Goal: Task Accomplishment & Management: Use online tool/utility

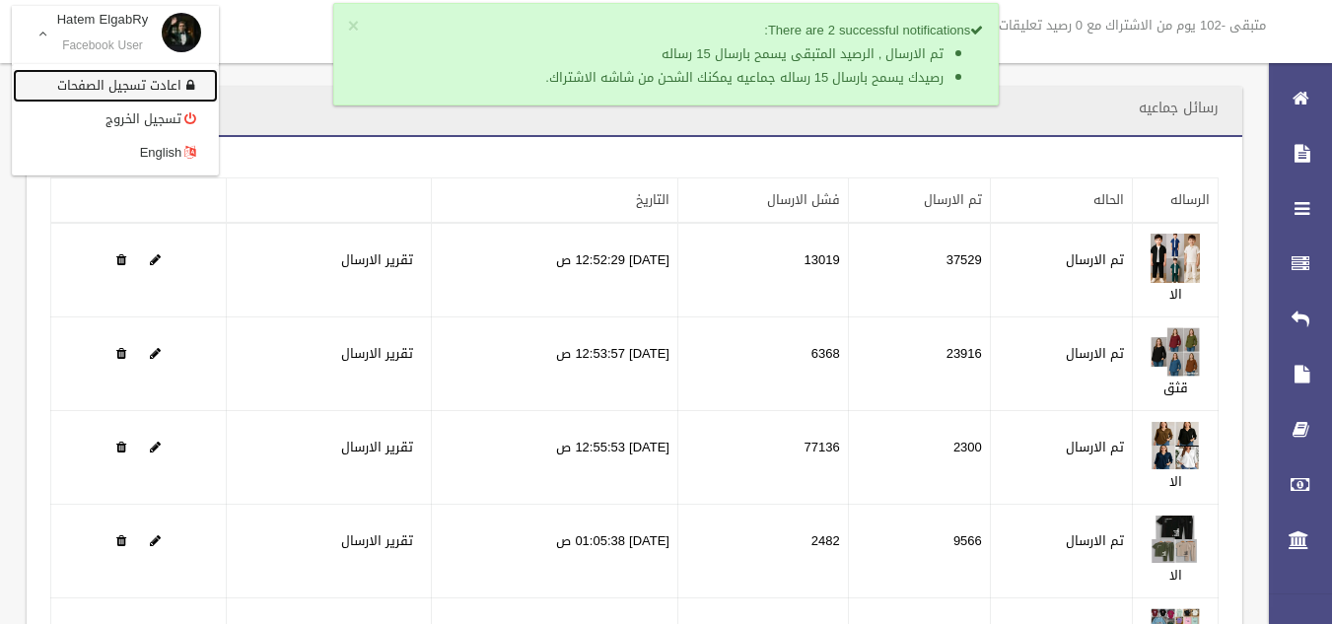
click at [129, 89] on link "اعادت تسجيل الصفحات" at bounding box center [115, 86] width 205 height 34
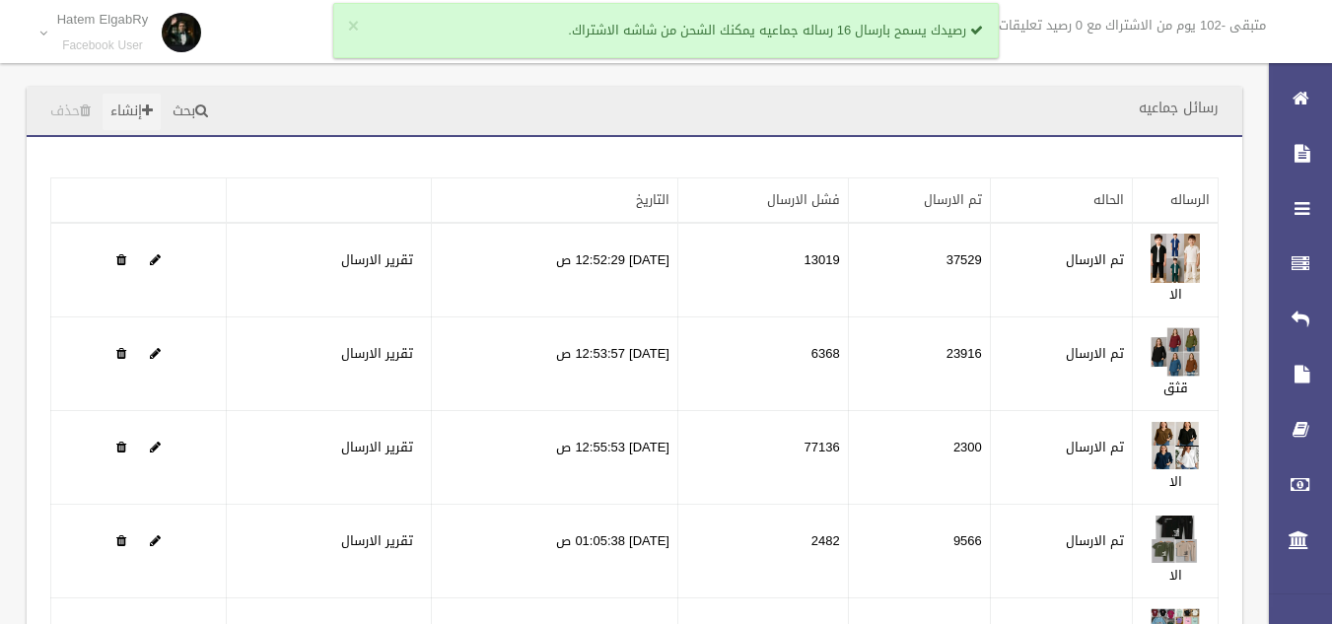
click at [152, 110] on span at bounding box center [147, 111] width 11 height 14
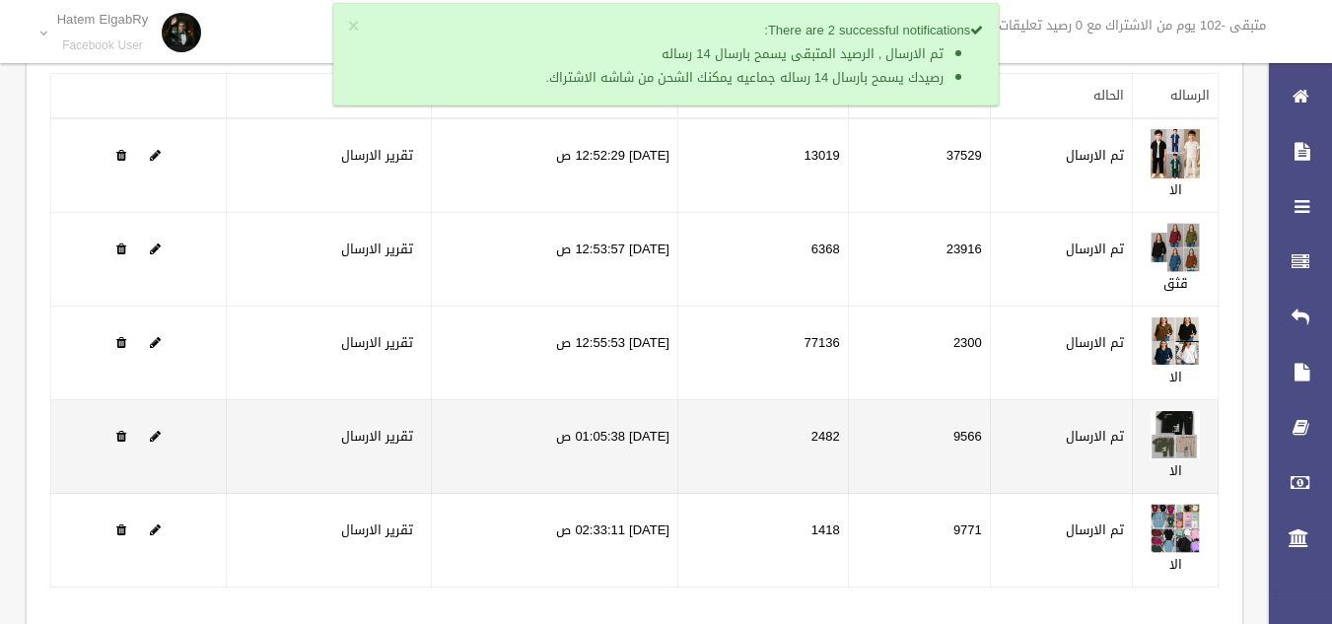
scroll to position [252, 0]
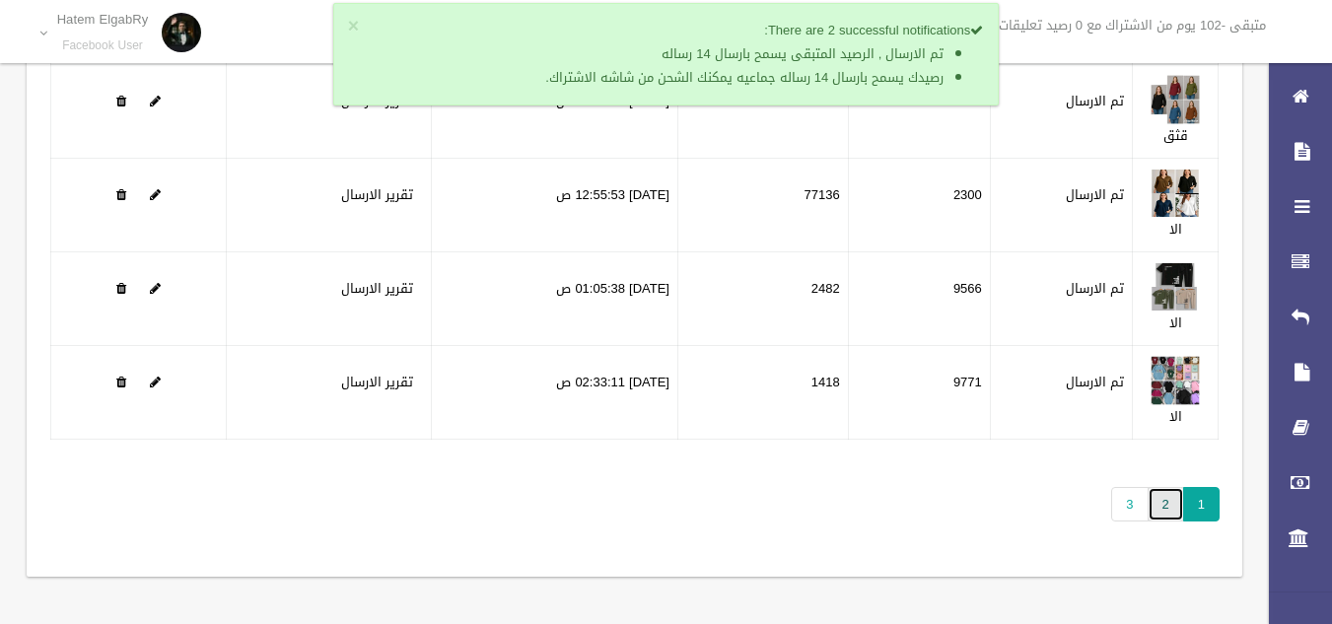
click at [1159, 507] on link "2" at bounding box center [1166, 504] width 36 height 35
click at [1124, 509] on link "3" at bounding box center [1129, 504] width 36 height 35
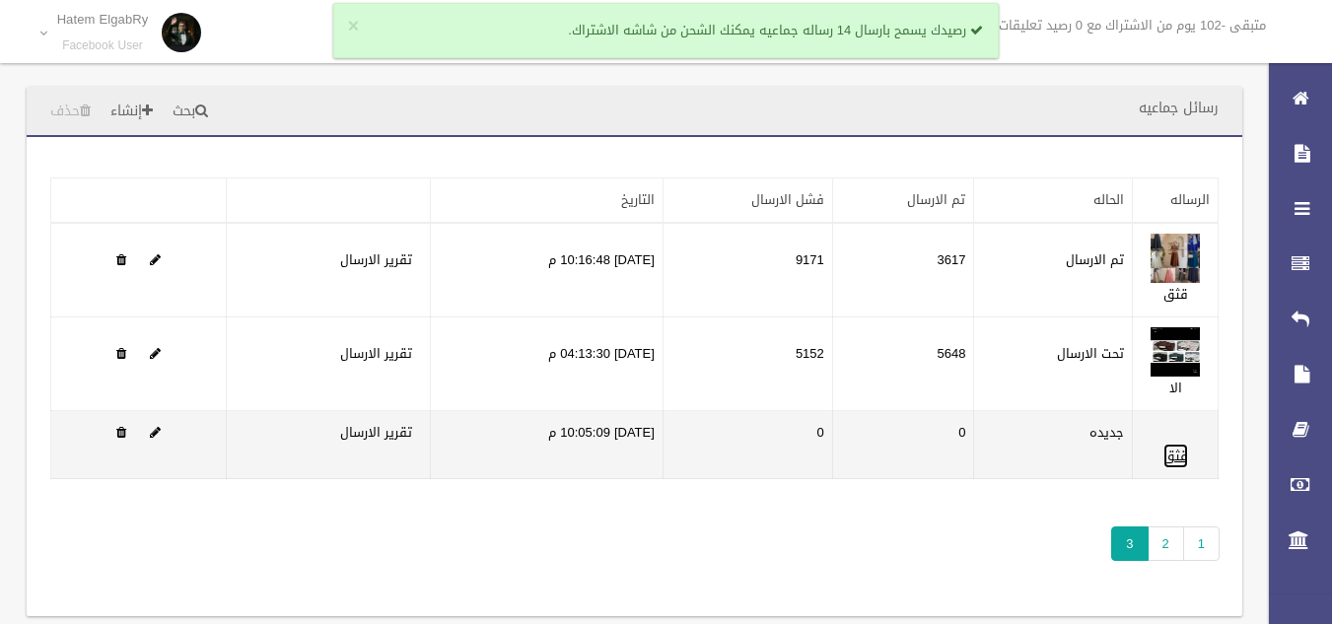
click at [1170, 454] on link "قثق" at bounding box center [1175, 456] width 25 height 25
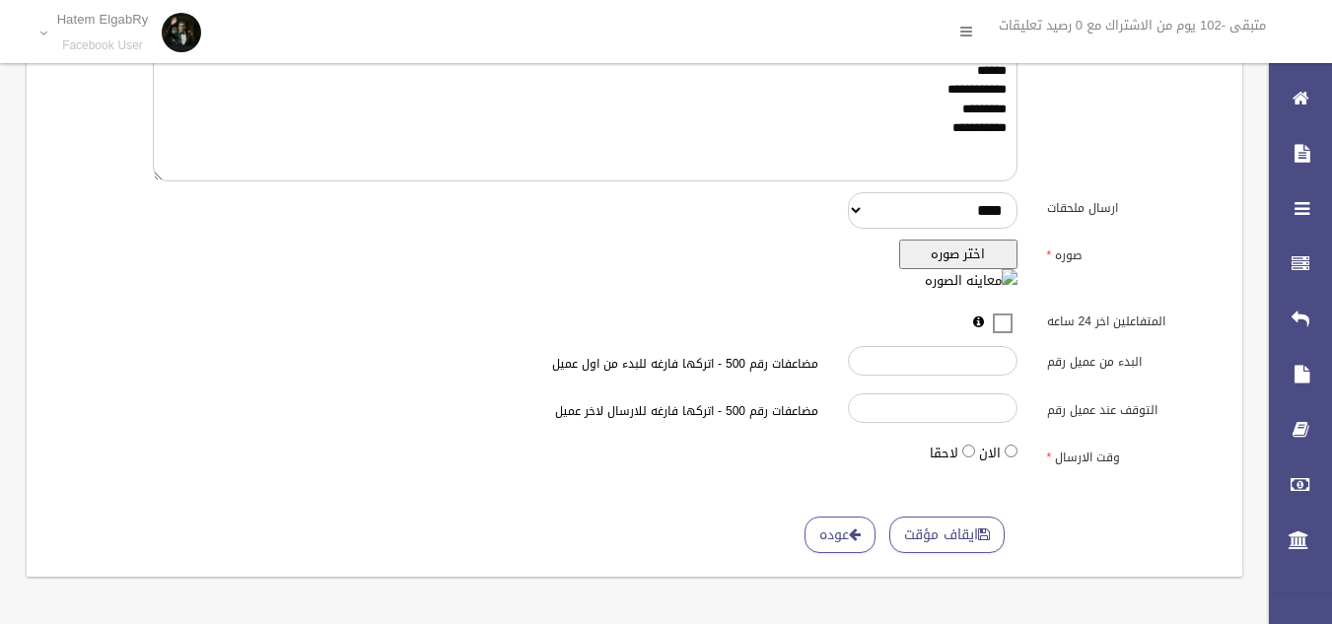
scroll to position [455, 0]
click at [950, 546] on button "ايقاف مؤقت" at bounding box center [946, 535] width 115 height 36
click at [962, 250] on button "اختر صوره" at bounding box center [958, 255] width 118 height 30
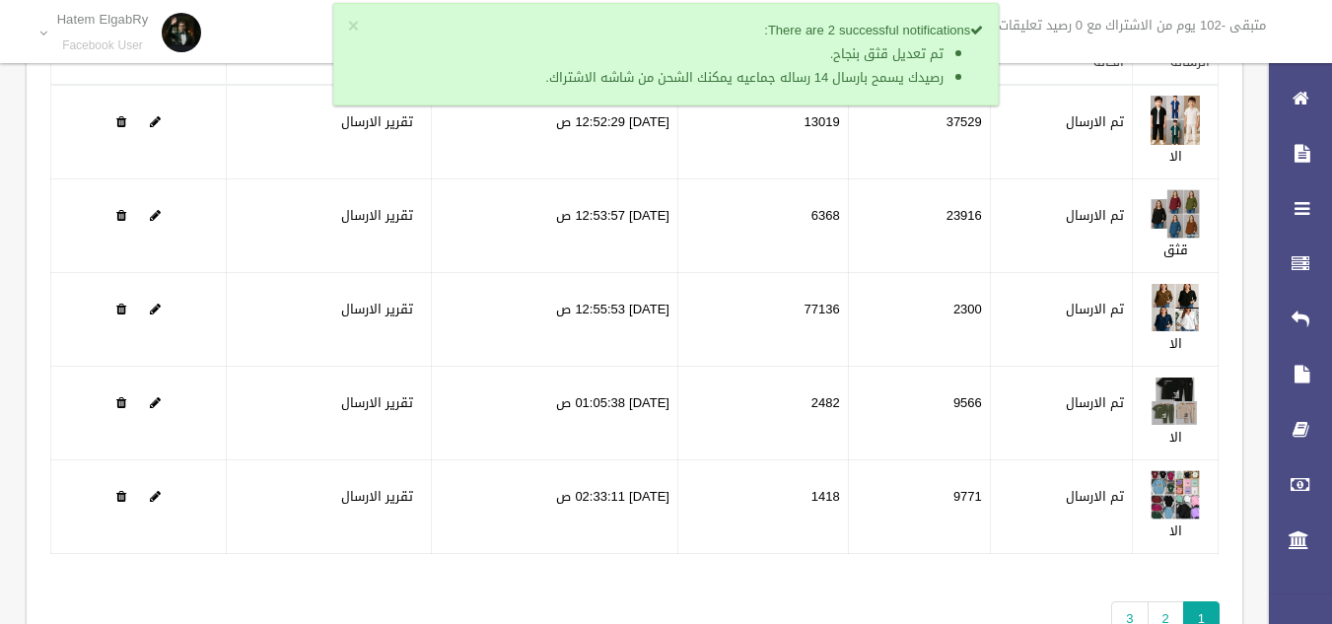
scroll to position [252, 0]
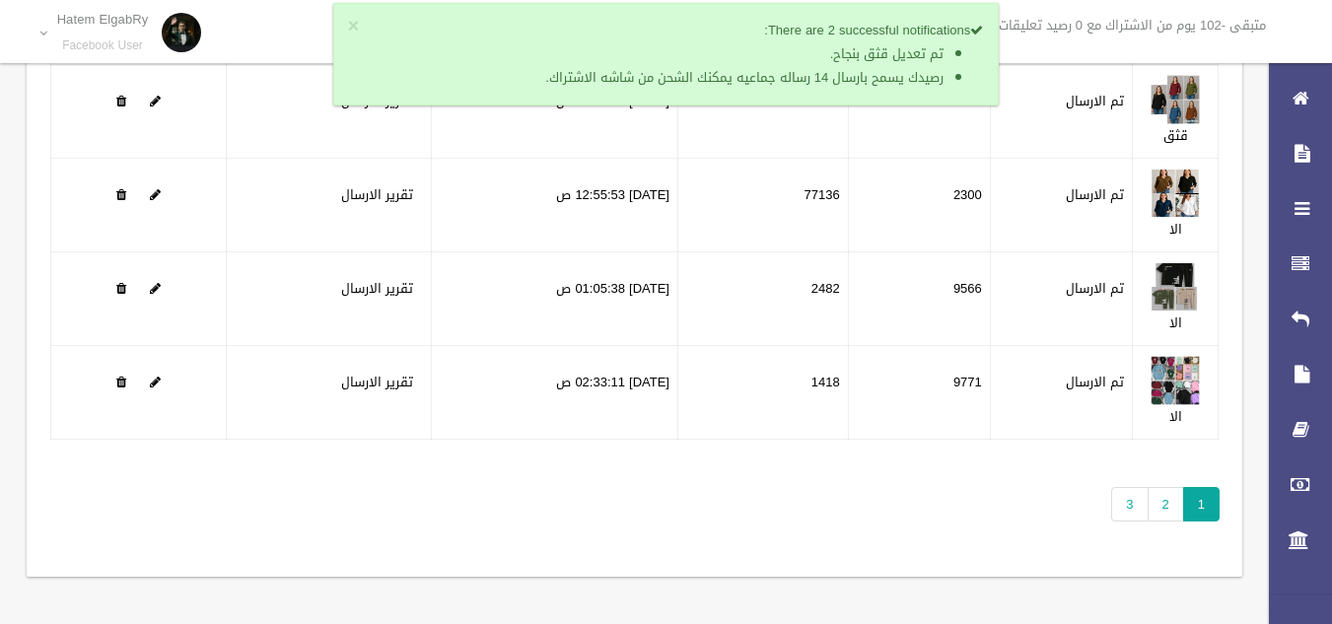
click at [1111, 524] on div "تطبيق مسح البيانات الرساله الحاله تم الارسال فشل الارسال التاريخ" at bounding box center [635, 231] width 1216 height 692
click at [1120, 508] on link "3" at bounding box center [1129, 504] width 36 height 35
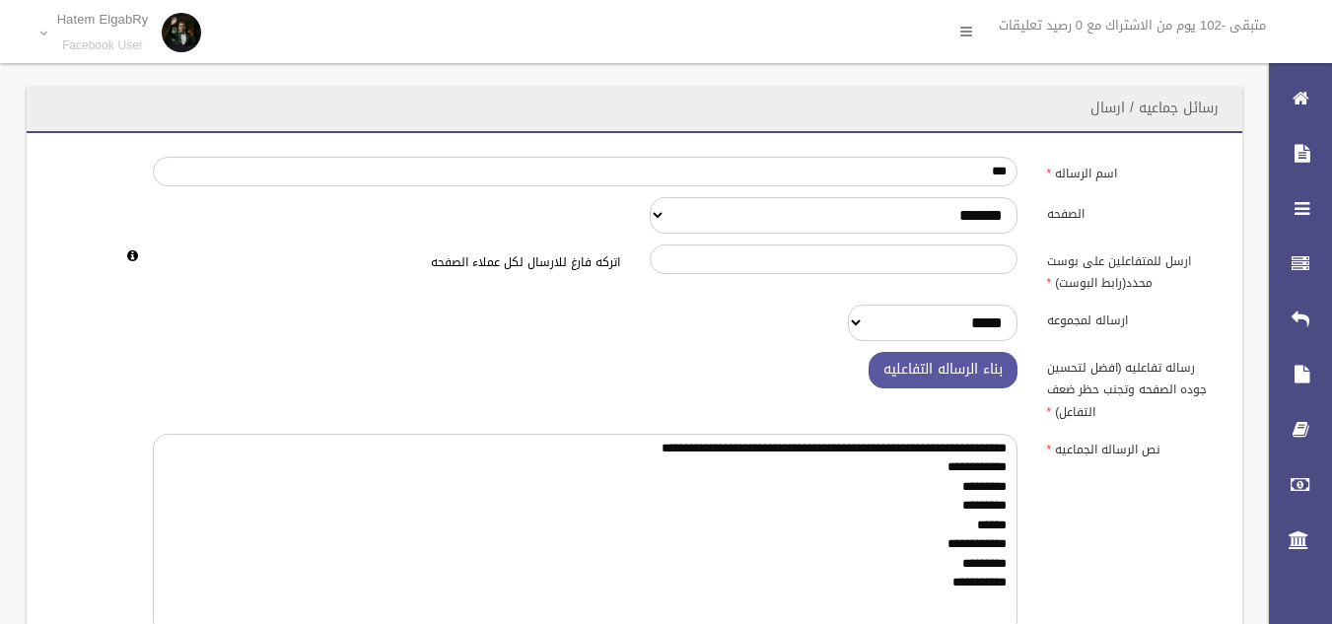
scroll to position [455, 0]
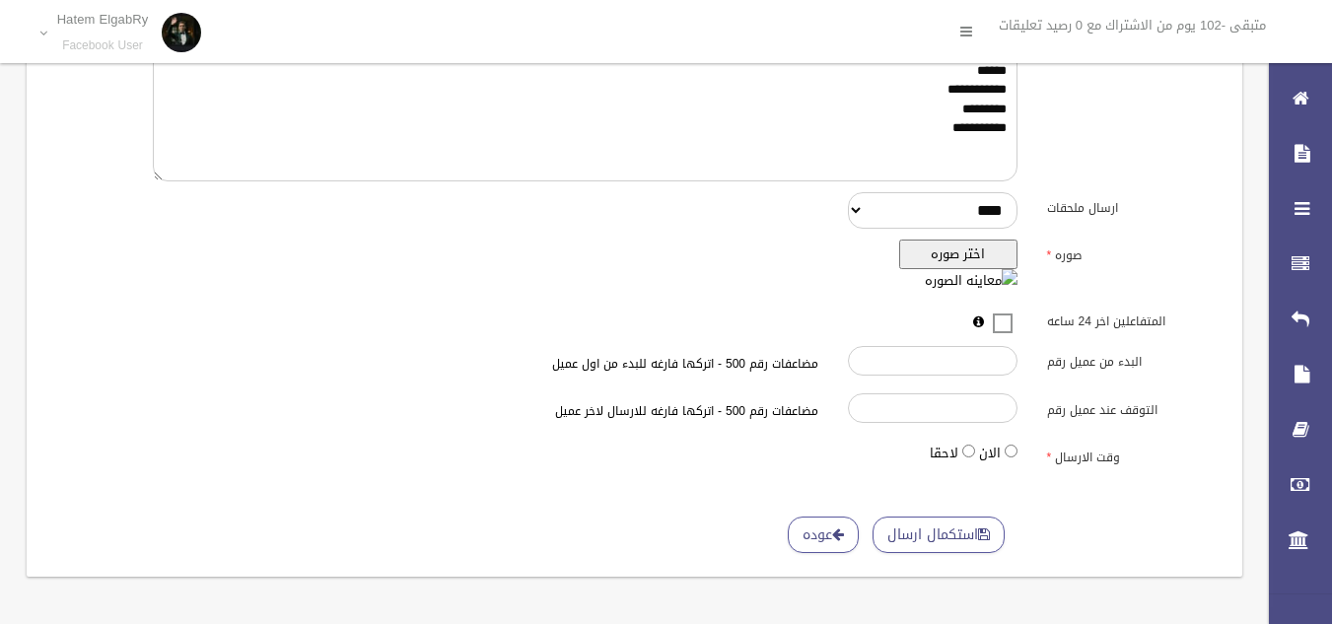
click at [940, 267] on button "اختر صوره" at bounding box center [958, 255] width 118 height 30
click at [1016, 281] on img at bounding box center [971, 281] width 93 height 24
click at [1003, 279] on img at bounding box center [971, 281] width 93 height 24
click at [938, 538] on button "استكمال ارسال" at bounding box center [939, 535] width 132 height 36
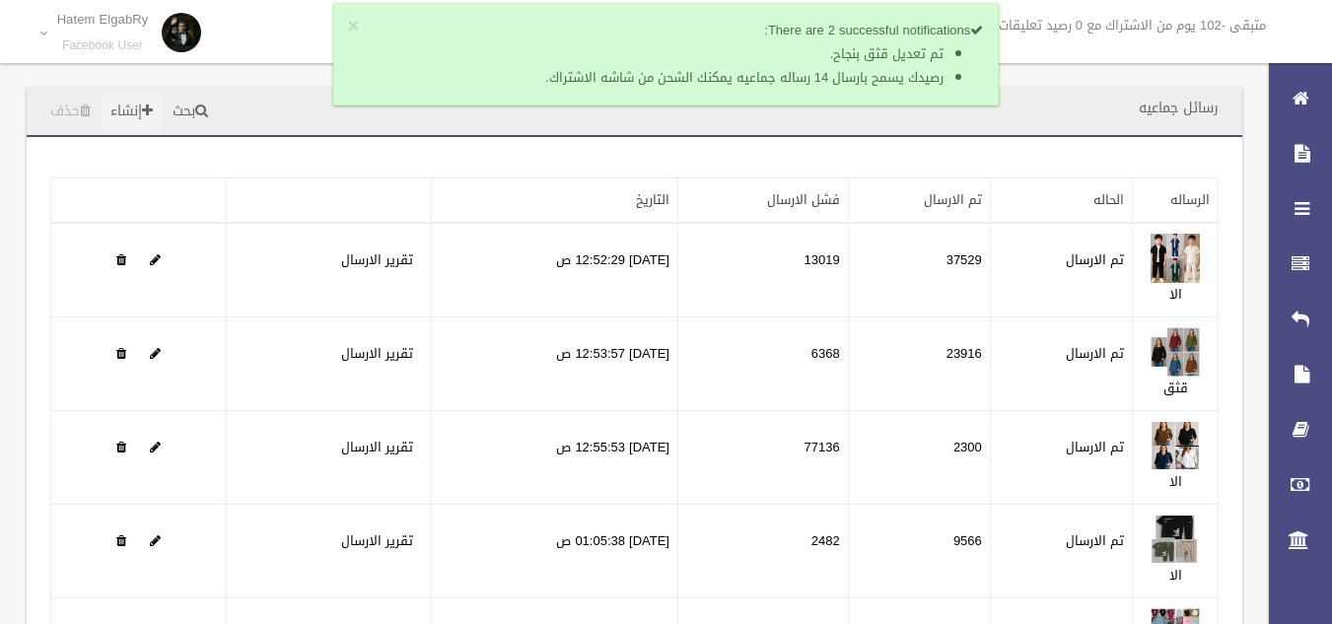
click at [122, 109] on link "إنشاء" at bounding box center [132, 112] width 58 height 36
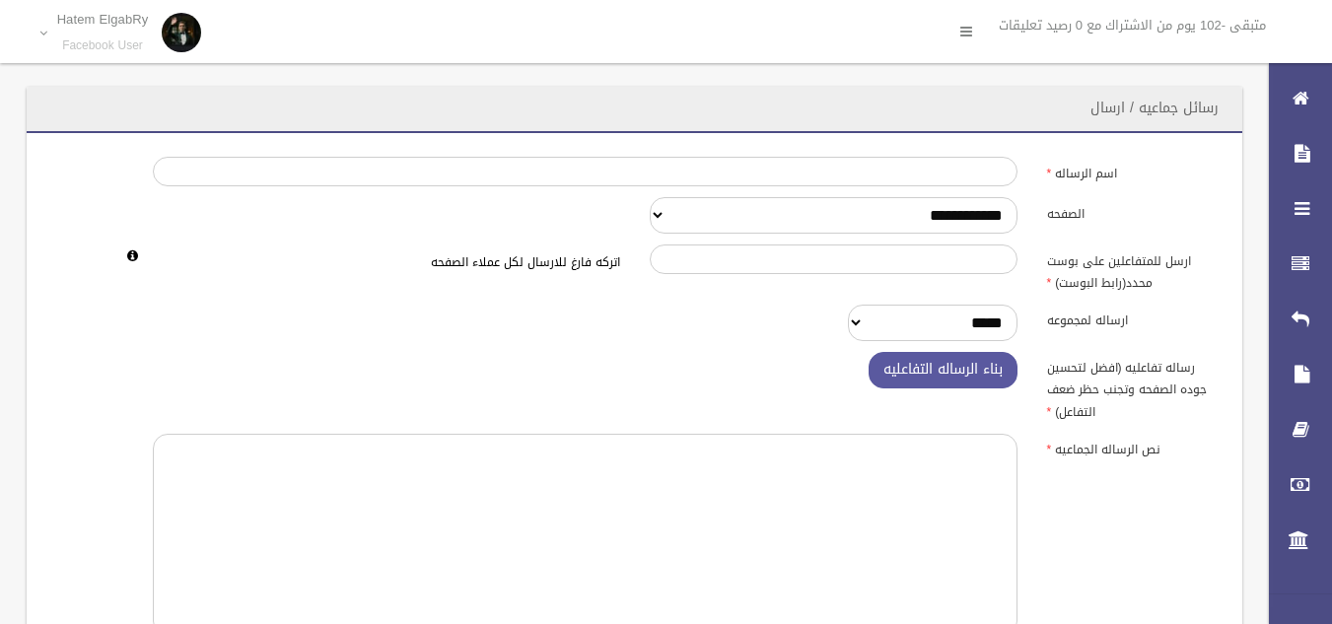
select select "******"
click at [650, 197] on select "**********" at bounding box center [834, 215] width 368 height 36
click at [907, 176] on input "اسم الرساله" at bounding box center [585, 172] width 865 height 30
type input "***"
click at [894, 443] on textarea at bounding box center [585, 535] width 865 height 202
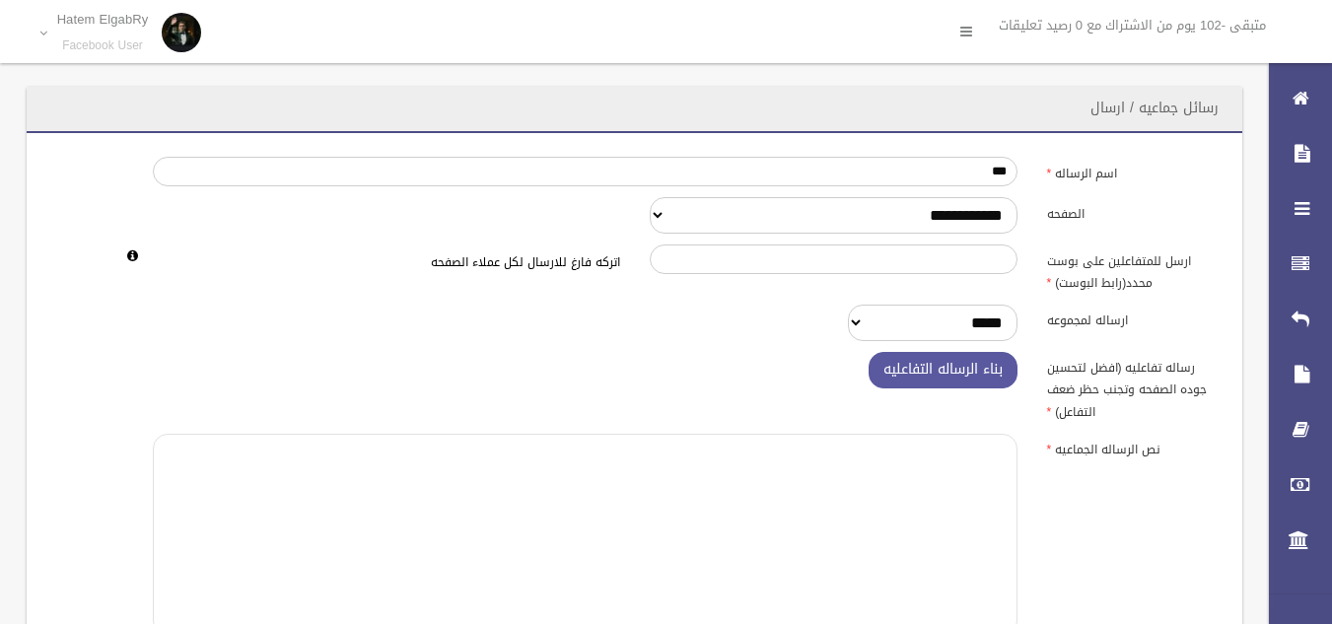
paste textarea "**********"
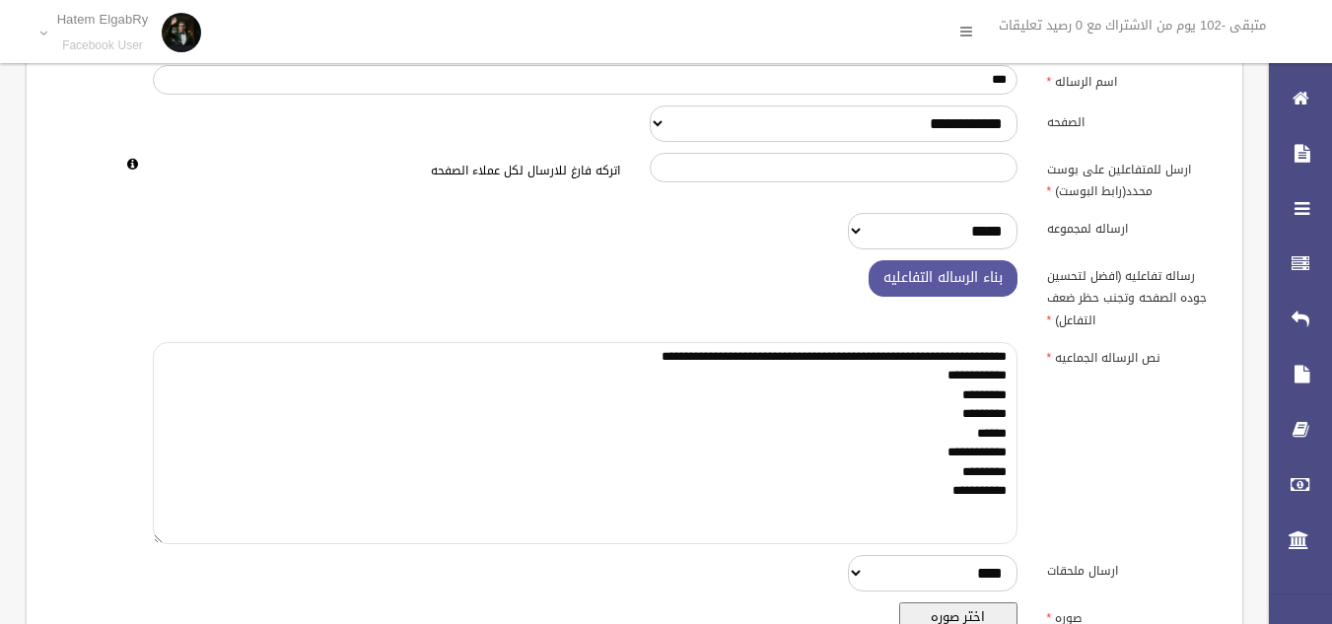
scroll to position [455, 0]
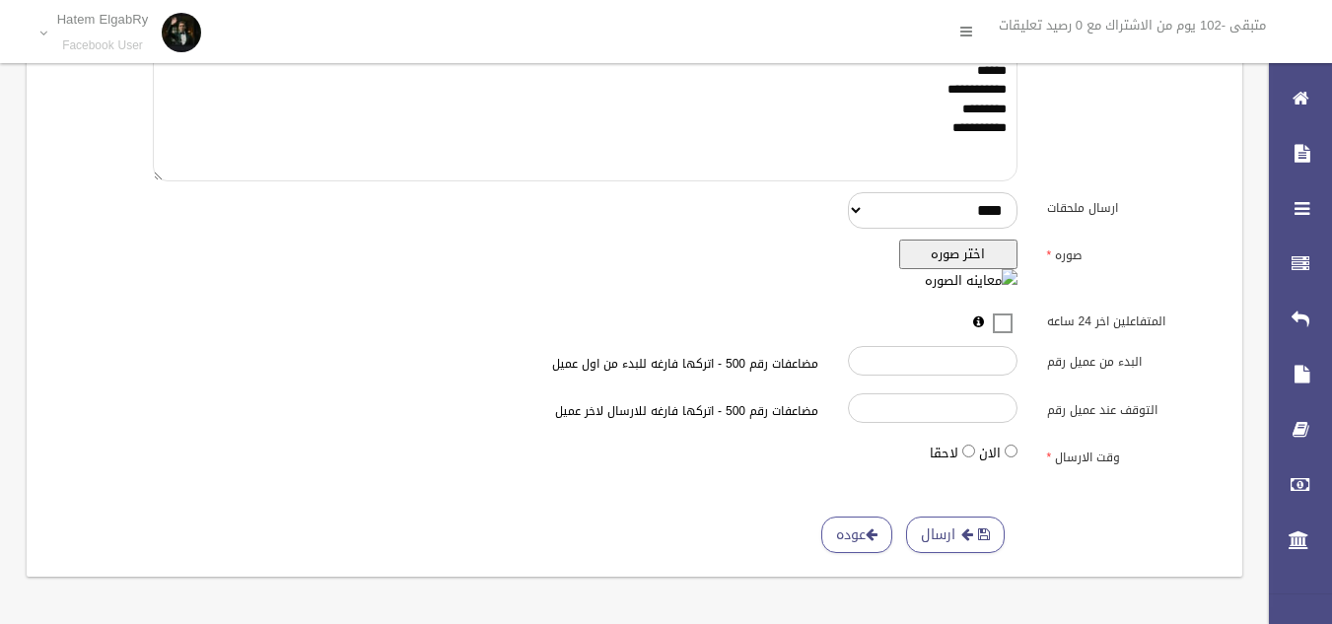
type textarea "**********"
click at [975, 264] on button "اختر صوره" at bounding box center [958, 255] width 118 height 30
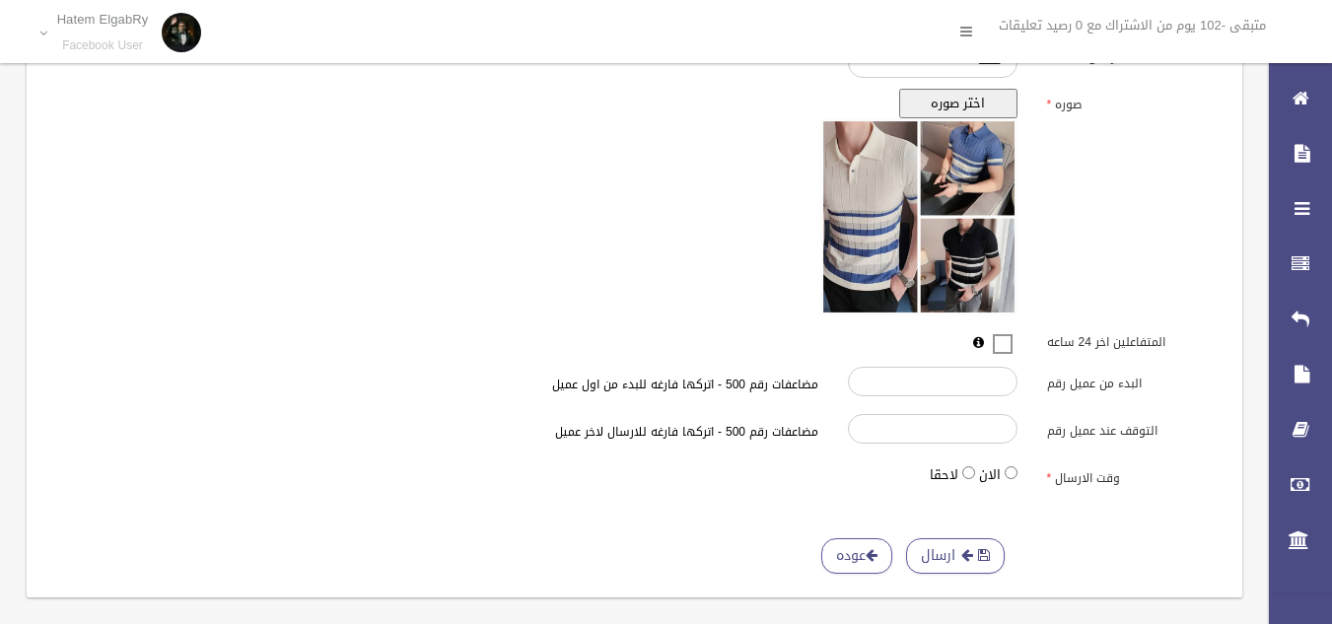
scroll to position [626, 0]
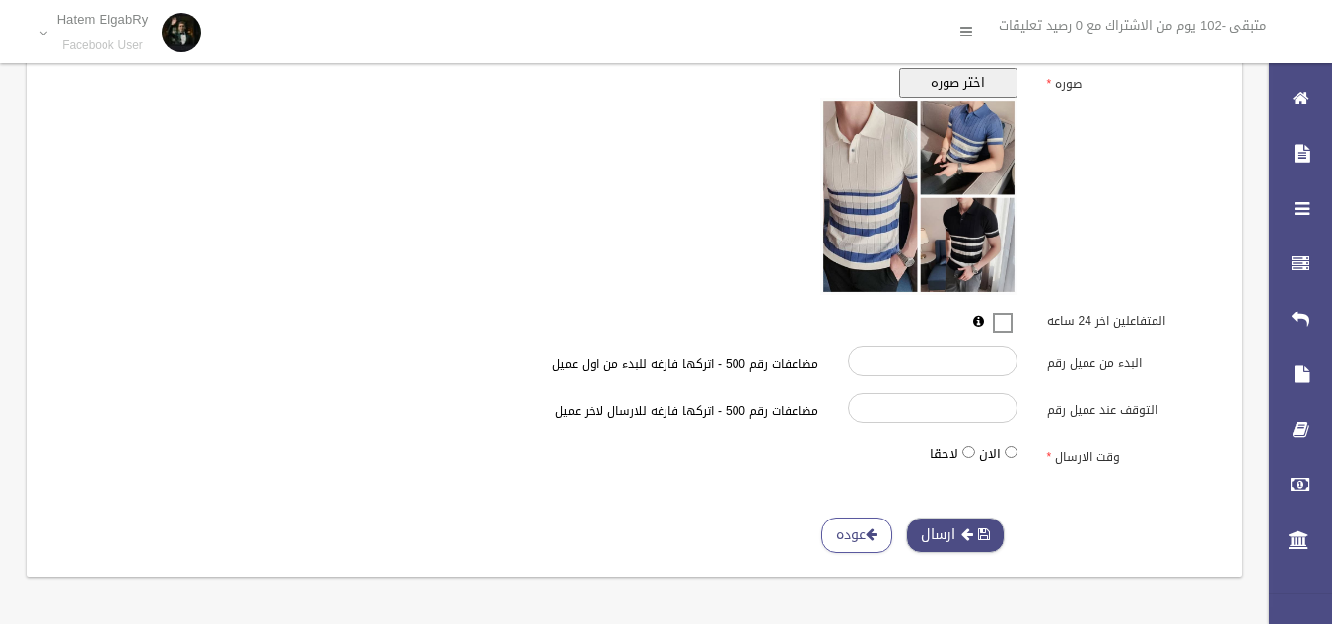
click at [968, 524] on button "ارسال" at bounding box center [955, 536] width 99 height 36
